Goal: Navigation & Orientation: Find specific page/section

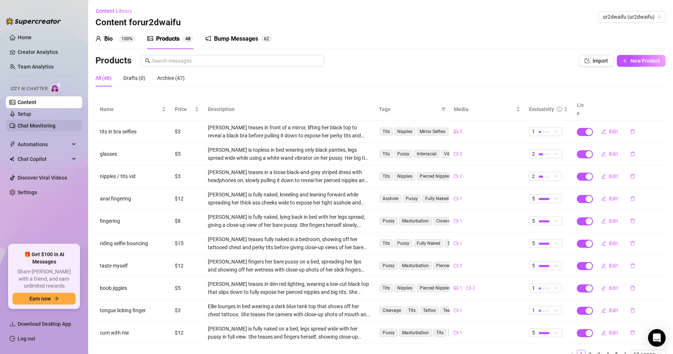
click at [55, 124] on link "Chat Monitoring" at bounding box center [37, 126] width 38 height 6
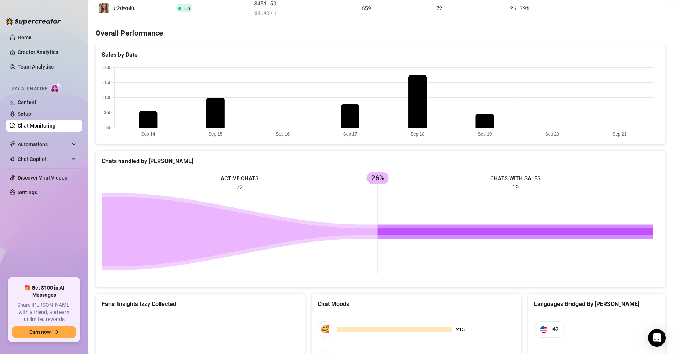
scroll to position [274, 0]
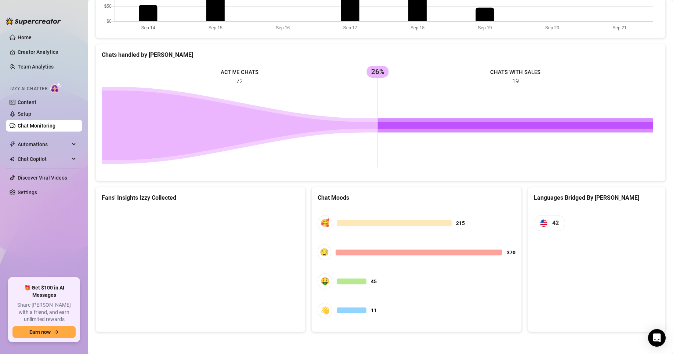
click at [64, 220] on ul "Home Creator Analytics Team Analytics Izzy AI Chatter Content Setup Chat Monito…" at bounding box center [44, 152] width 76 height 247
click at [37, 139] on span "Automations" at bounding box center [44, 145] width 52 height 12
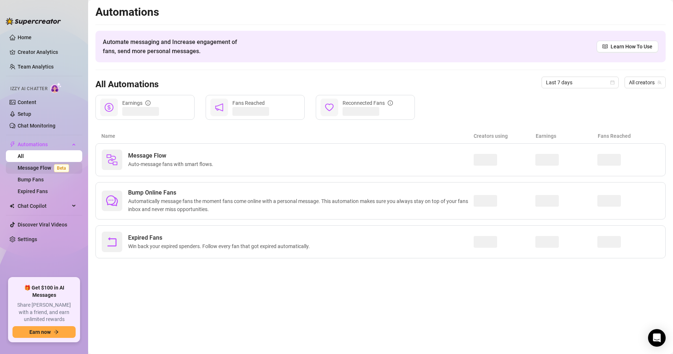
click at [41, 165] on link "Message Flow Beta" at bounding box center [45, 168] width 54 height 6
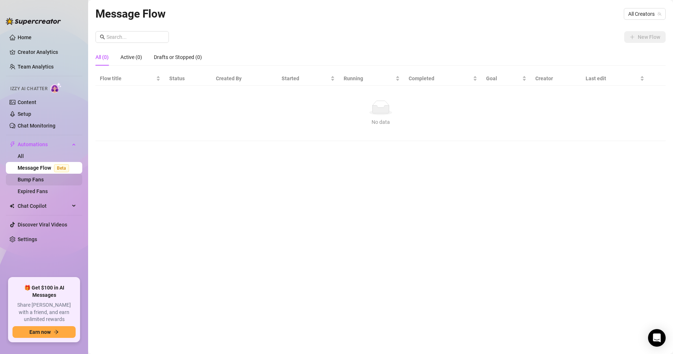
click at [43, 181] on link "Bump Fans" at bounding box center [31, 180] width 26 height 6
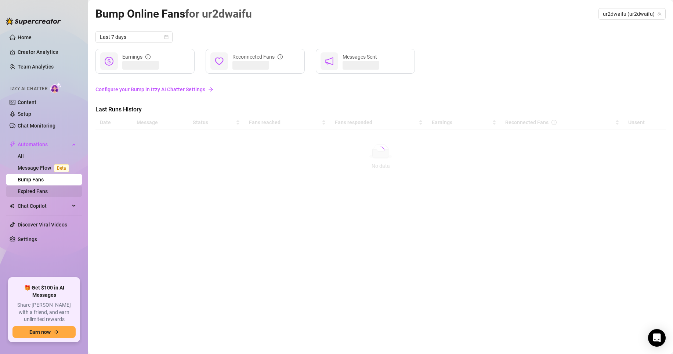
click at [48, 194] on link "Expired Fans" at bounding box center [33, 192] width 30 height 6
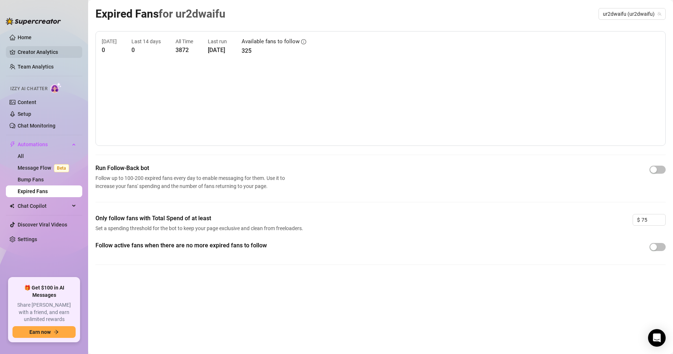
click at [51, 53] on link "Creator Analytics" at bounding box center [47, 52] width 59 height 12
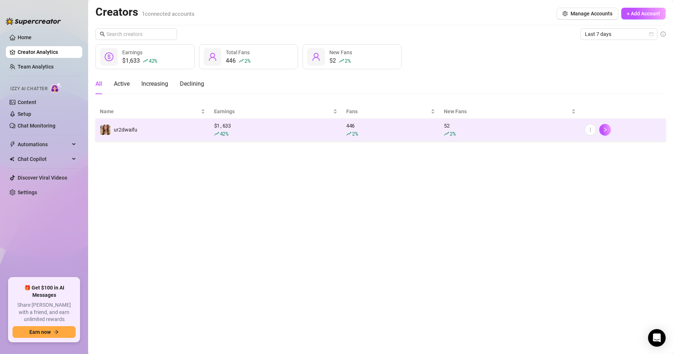
click at [184, 136] on td "ur2dwaifu" at bounding box center [152, 130] width 114 height 22
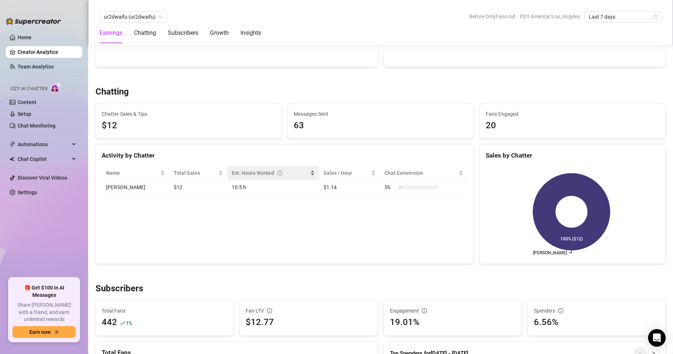
scroll to position [294, 0]
